Goal: Find specific page/section

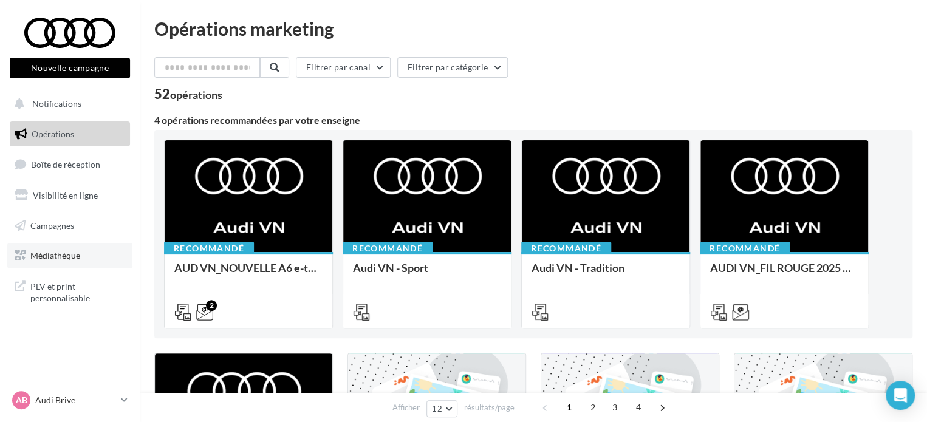
click at [44, 262] on link "Médiathèque" at bounding box center [69, 256] width 125 height 26
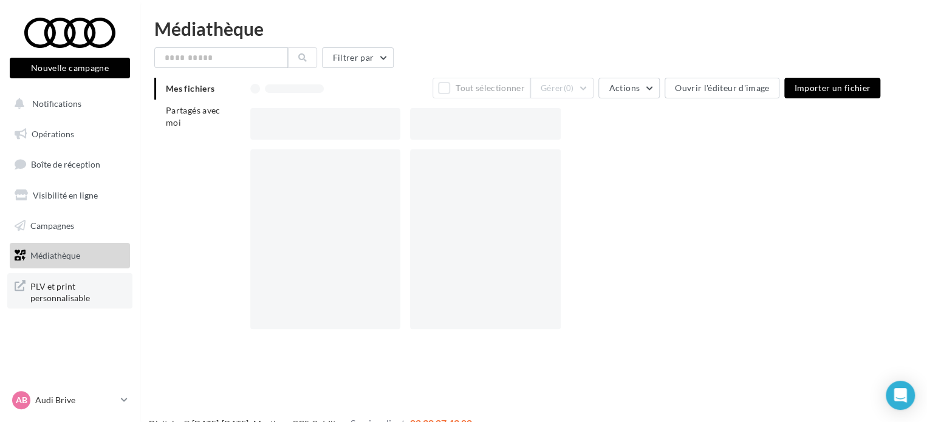
click at [55, 287] on span "PLV et print personnalisable" at bounding box center [77, 291] width 95 height 26
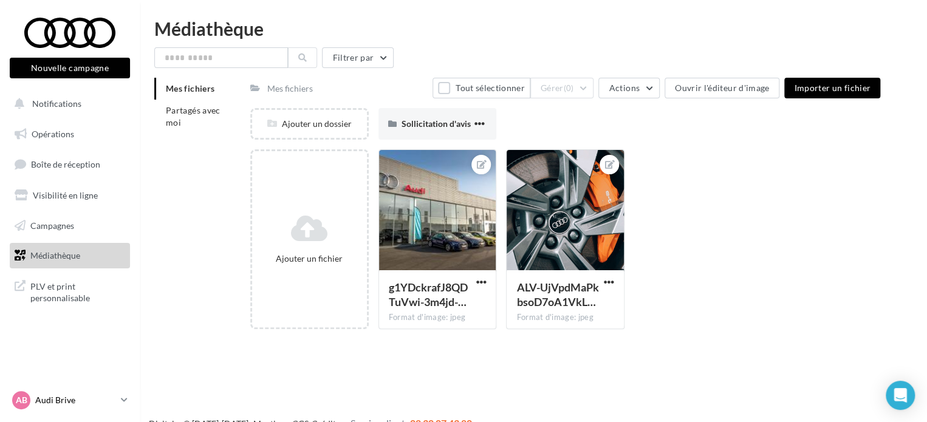
click at [124, 400] on icon at bounding box center [124, 400] width 7 height 10
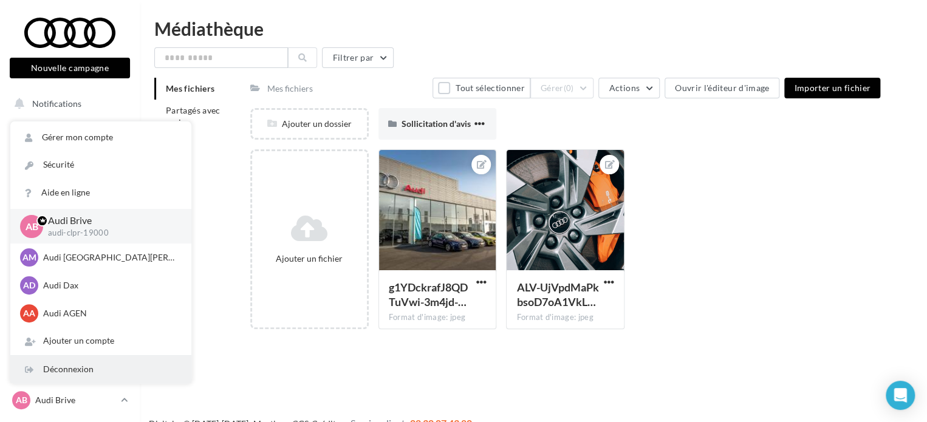
click at [70, 373] on div "Déconnexion" at bounding box center [100, 369] width 181 height 27
